Goal: Check status: Check status

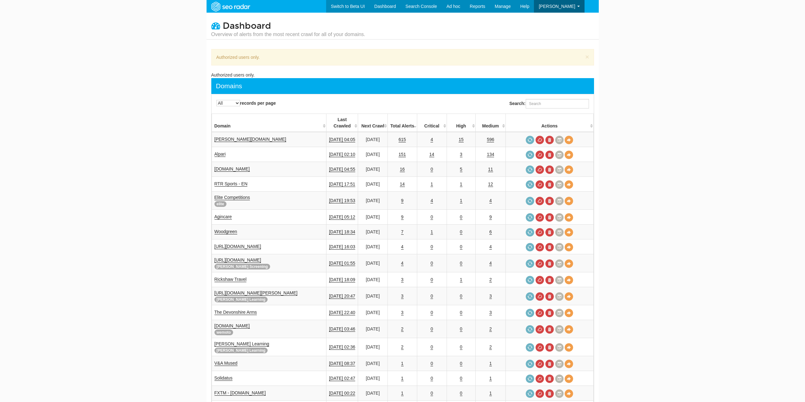
select select "-1"
click at [217, 152] on link "Alpari" at bounding box center [219, 154] width 11 height 5
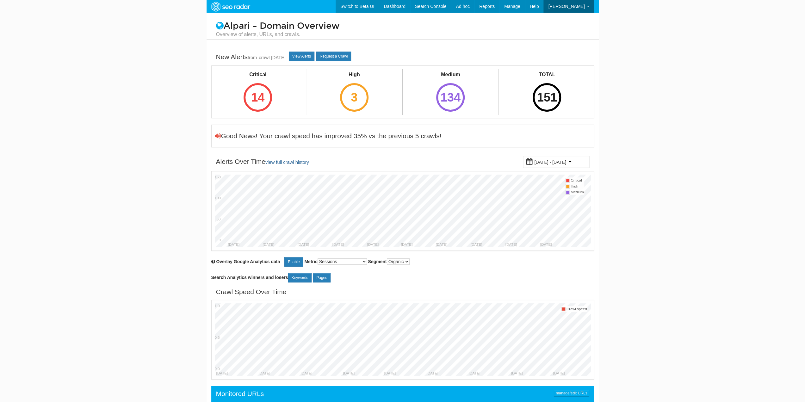
scroll to position [25, 0]
click at [263, 86] on div "14" at bounding box center [258, 97] width 28 height 28
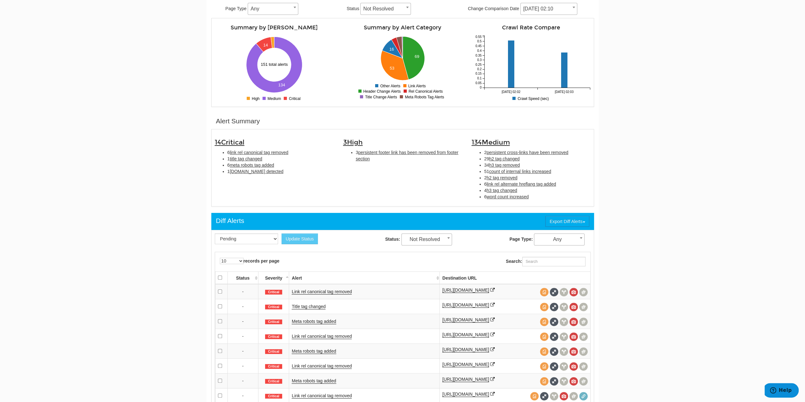
scroll to position [95, 0]
